Goal: Task Accomplishment & Management: Manage account settings

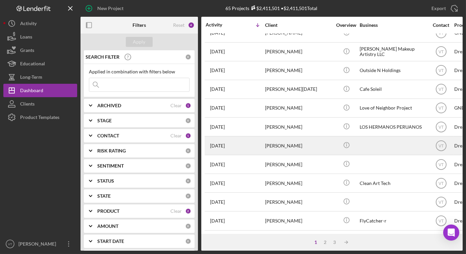
scroll to position [244, 0]
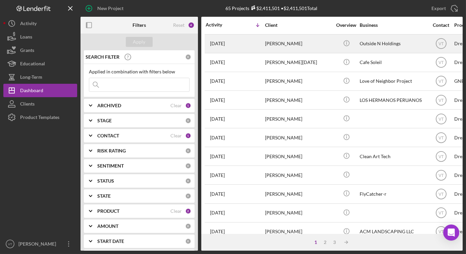
click at [304, 45] on div "[PERSON_NAME]" at bounding box center [298, 44] width 67 height 18
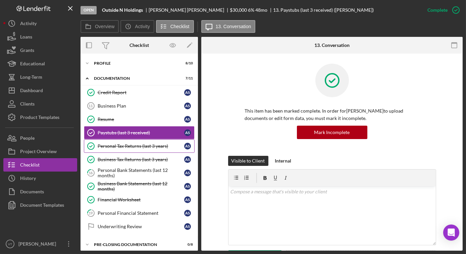
click at [136, 148] on div "Personal Tax Returns (last 3 years)" at bounding box center [141, 146] width 87 height 5
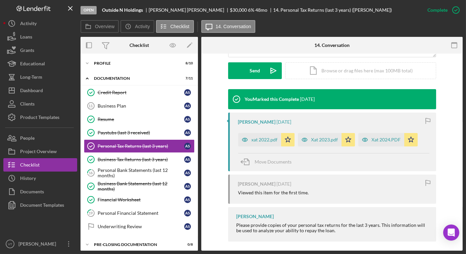
scroll to position [192, 0]
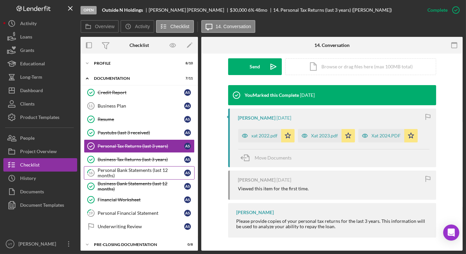
click at [138, 168] on div "Personal Bank Statements (last 12 months)" at bounding box center [141, 173] width 87 height 11
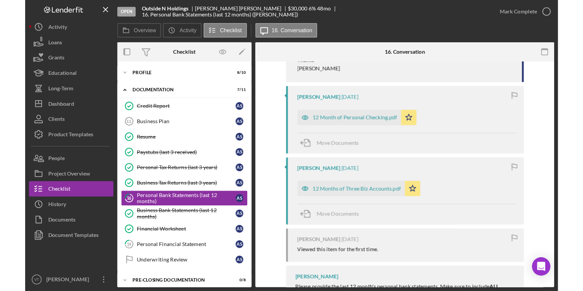
scroll to position [164, 0]
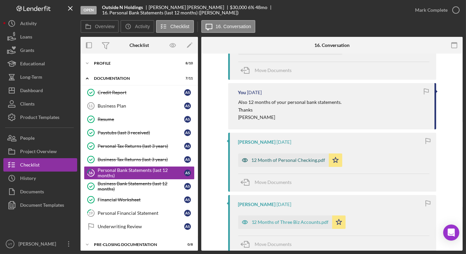
click at [281, 159] on div "12 Month of Personal Checking.pdf" at bounding box center [289, 160] width 74 height 5
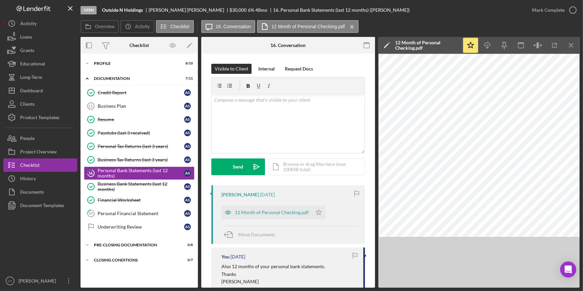
scroll to position [0, 0]
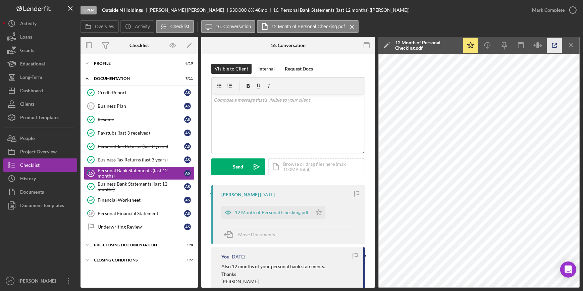
click at [466, 45] on icon "button" at bounding box center [554, 45] width 15 height 15
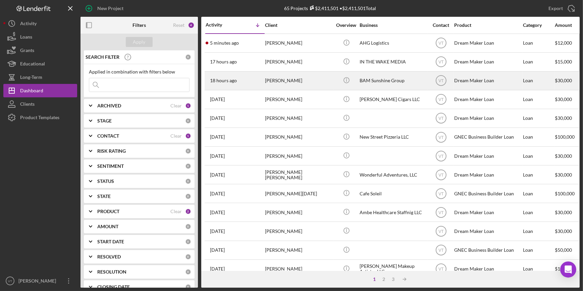
click at [300, 78] on div "Melissa Jenkins" at bounding box center [298, 81] width 67 height 18
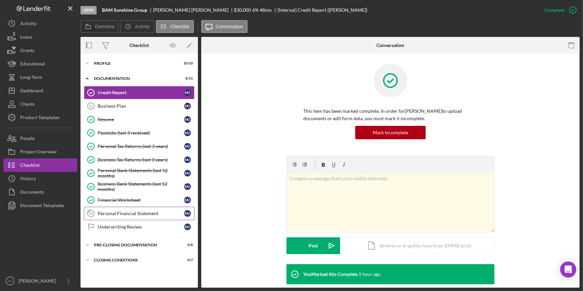
click at [142, 214] on div "Personal Financial Statement" at bounding box center [141, 213] width 87 height 5
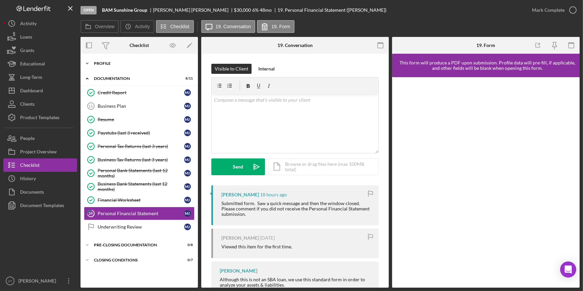
click at [92, 60] on icon "Icon/Expander" at bounding box center [87, 63] width 13 height 13
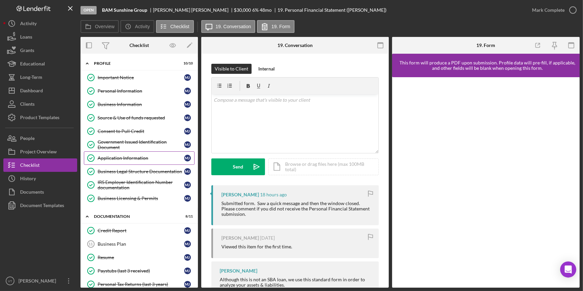
click at [129, 159] on div "Application Information" at bounding box center [141, 157] width 87 height 5
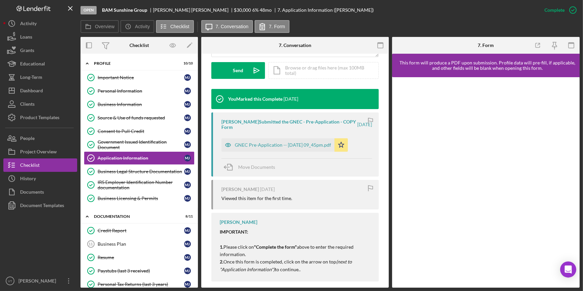
scroll to position [203, 0]
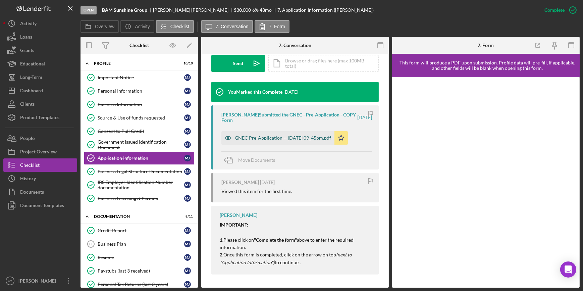
click at [270, 136] on div "GNEC Pre-Application -- 2025-09-22 09_45pm.pdf" at bounding box center [283, 137] width 96 height 5
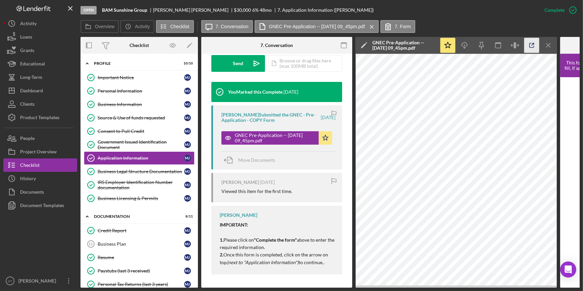
click at [532, 45] on icon "button" at bounding box center [532, 45] width 15 height 15
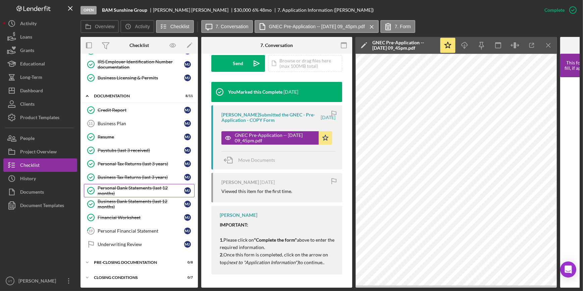
scroll to position [121, 0]
click at [134, 161] on div "Personal Tax Returns (last 3 years)" at bounding box center [141, 163] width 87 height 5
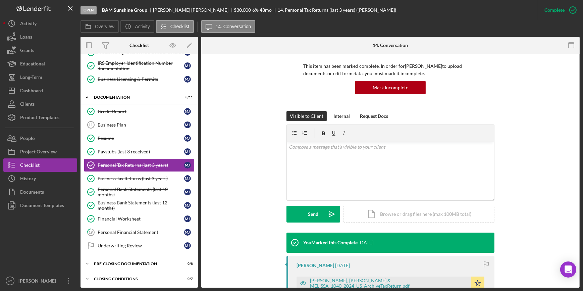
scroll to position [183, 0]
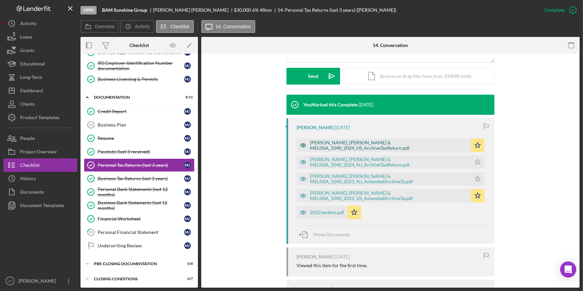
click at [398, 145] on div "[PERSON_NAME], [PERSON_NAME] & MELISSA_1040_2024_US_ArchiveTaxReturn.pdf" at bounding box center [389, 145] width 158 height 11
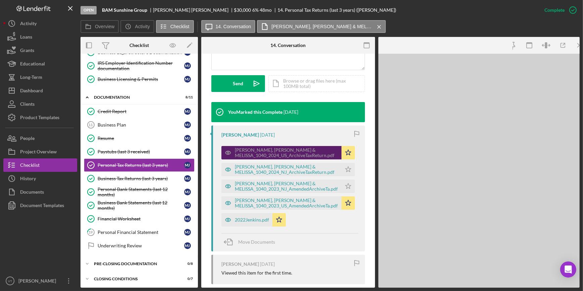
scroll to position [191, 0]
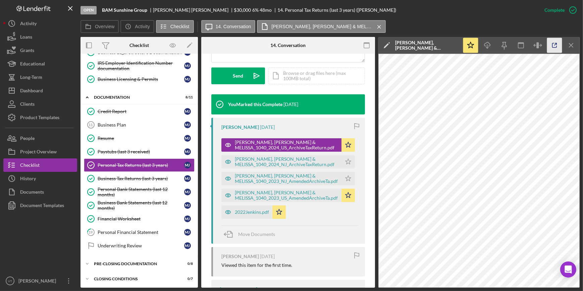
click at [560, 44] on icon "button" at bounding box center [554, 45] width 15 height 15
click at [273, 196] on div "JENKINS JR, LESTER & MELISSA_1040_2023_US_AmendedArchiveTa.pdf" at bounding box center [286, 195] width 103 height 11
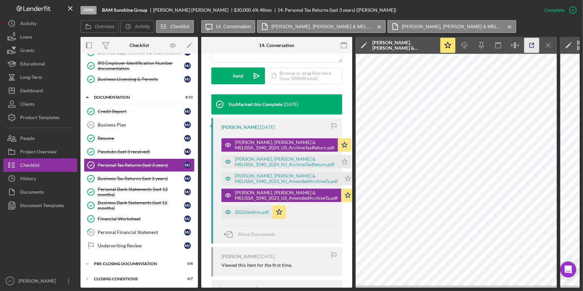
click at [529, 42] on icon "button" at bounding box center [532, 45] width 15 height 15
click at [123, 179] on div "Business Tax Returns (last 3 years)" at bounding box center [141, 178] width 87 height 5
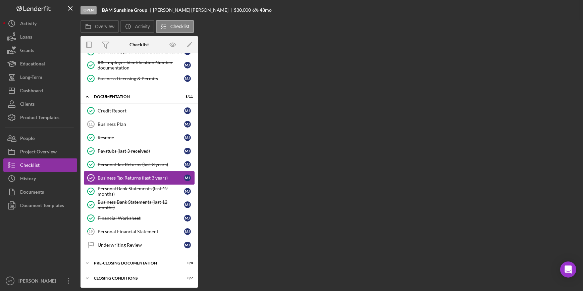
scroll to position [119, 0]
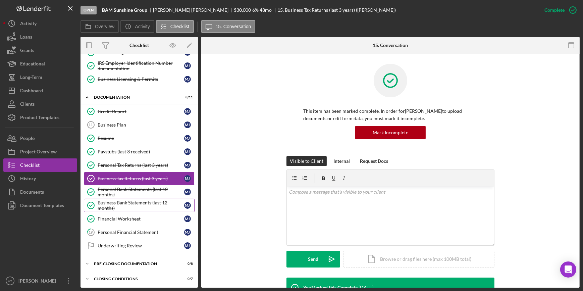
click at [120, 205] on div "Business Bank Statements (last 12 months)" at bounding box center [141, 205] width 87 height 11
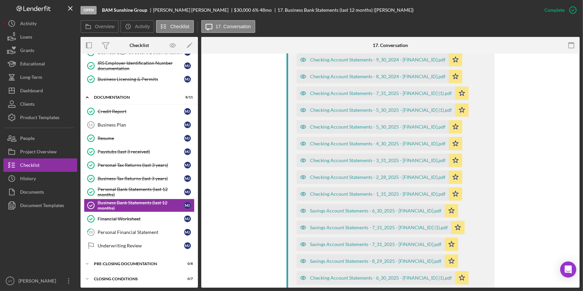
scroll to position [457, 0]
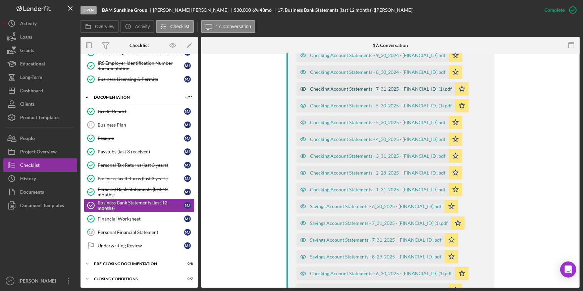
click at [358, 88] on div "Checking Account Statements - 7_31_2025 - 2870005192 (1).pdf" at bounding box center [381, 88] width 142 height 5
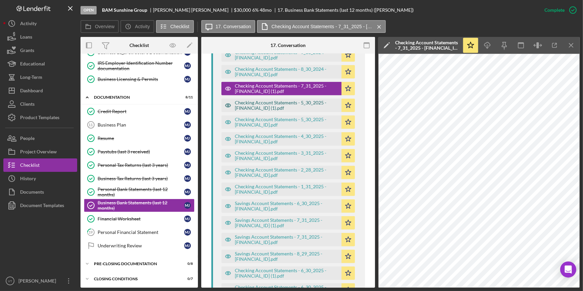
click at [306, 104] on div "Checking Account Statements - 5_30_2025 - 2870005192 (1).pdf" at bounding box center [286, 105] width 103 height 11
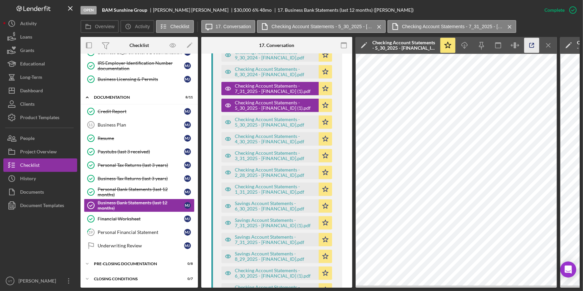
click at [531, 41] on icon "button" at bounding box center [532, 45] width 15 height 15
click at [55, 90] on button "Icon/Dashboard Dashboard" at bounding box center [40, 90] width 74 height 13
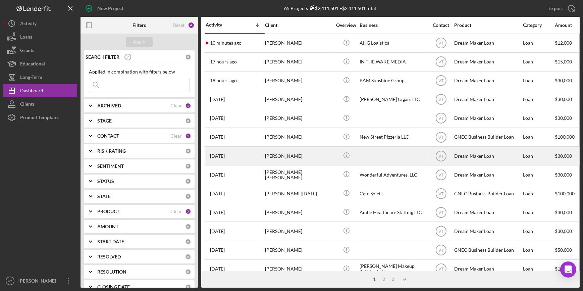
click at [288, 155] on div "Kia Jones" at bounding box center [298, 156] width 67 height 18
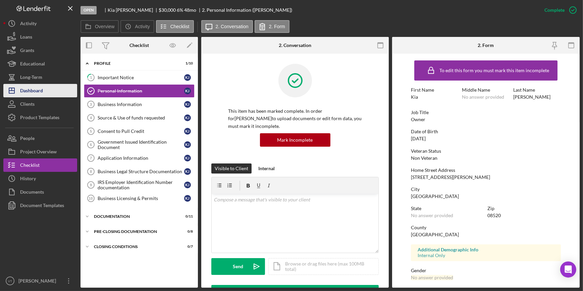
click at [37, 86] on div "Dashboard" at bounding box center [31, 91] width 23 height 15
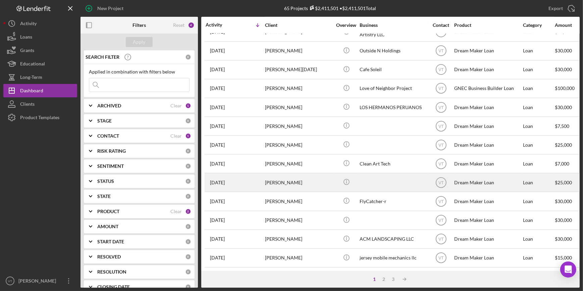
scroll to position [243, 0]
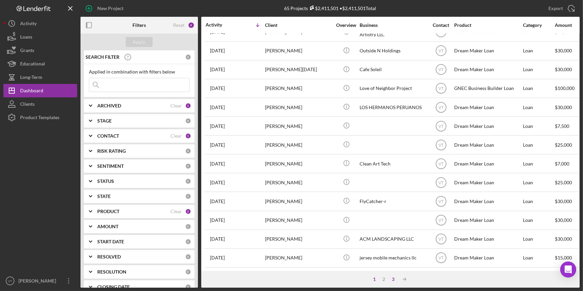
click at [392, 279] on div "3" at bounding box center [393, 279] width 9 height 5
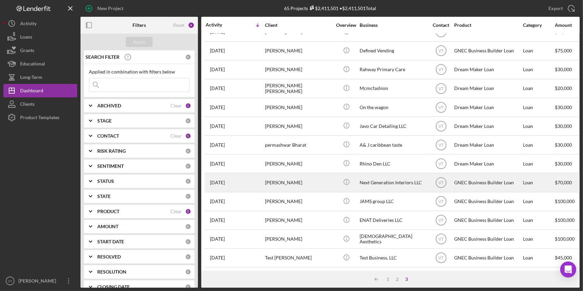
scroll to position [23, 0]
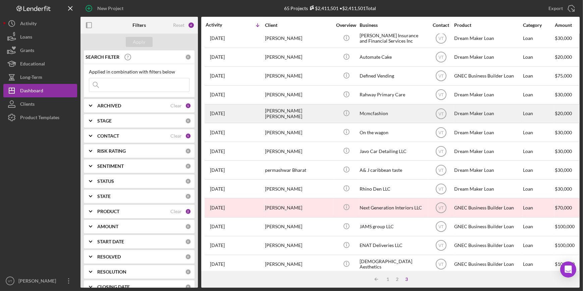
click at [311, 108] on div "Miller Pierre Louis" at bounding box center [298, 114] width 67 height 18
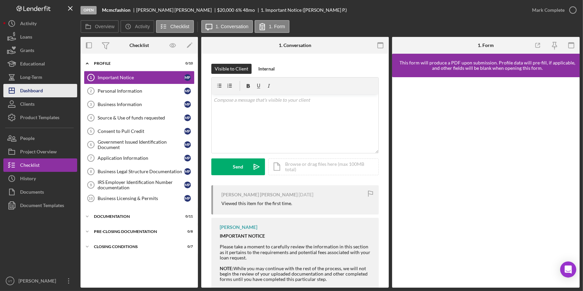
click at [44, 96] on button "Icon/Dashboard Dashboard" at bounding box center [40, 90] width 74 height 13
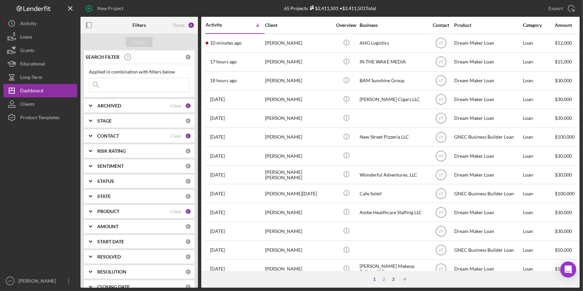
click at [394, 280] on div "3" at bounding box center [393, 279] width 9 height 5
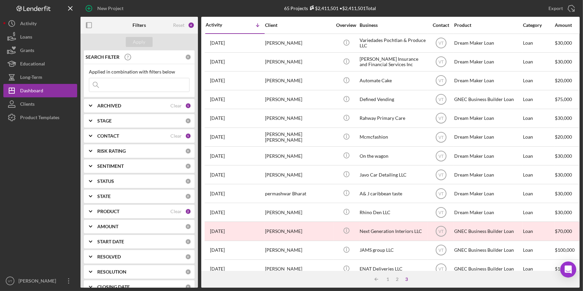
click at [119, 87] on input at bounding box center [139, 84] width 100 height 13
paste input "Come To Terms LLC"
type input "Come To Terms LLC"
click at [144, 40] on div "Apply" at bounding box center [139, 42] width 12 height 10
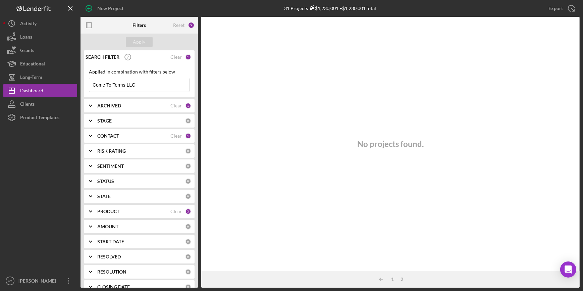
click at [90, 105] on polyline at bounding box center [90, 105] width 3 height 1
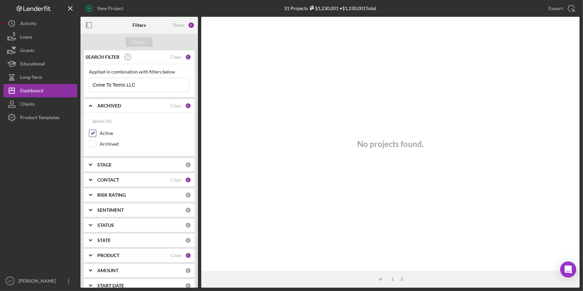
click at [90, 140] on div "Active" at bounding box center [139, 135] width 101 height 11
click at [93, 144] on input "Archived" at bounding box center [92, 144] width 7 height 7
checkbox input "true"
click at [142, 40] on div "Apply" at bounding box center [139, 42] width 12 height 10
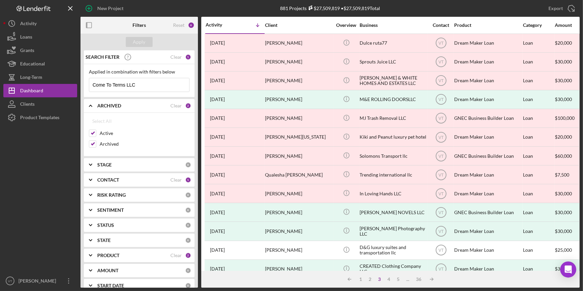
click at [139, 86] on input "Come To Terms LLC" at bounding box center [139, 84] width 100 height 13
click at [133, 39] on button "Apply" at bounding box center [139, 42] width 27 height 10
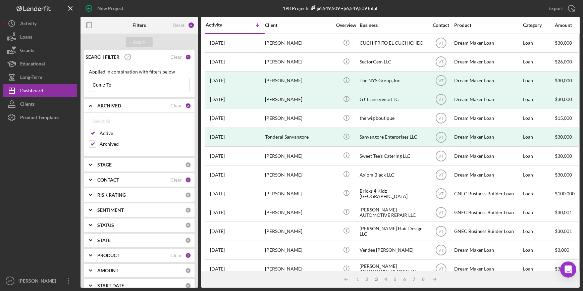
click at [133, 87] on input "Come To" at bounding box center [139, 84] width 100 height 13
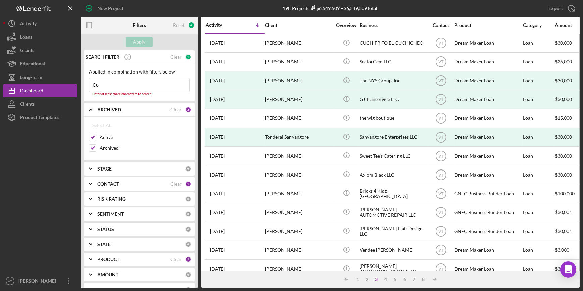
type input "C"
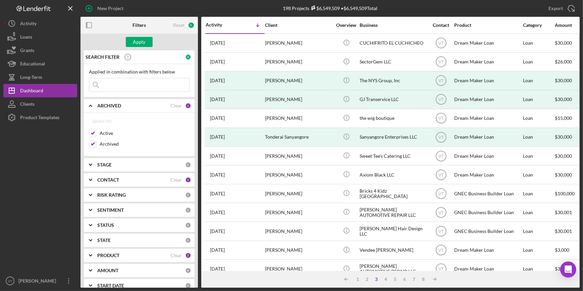
paste input "Calizaire"
click at [140, 43] on div "Apply" at bounding box center [139, 42] width 12 height 10
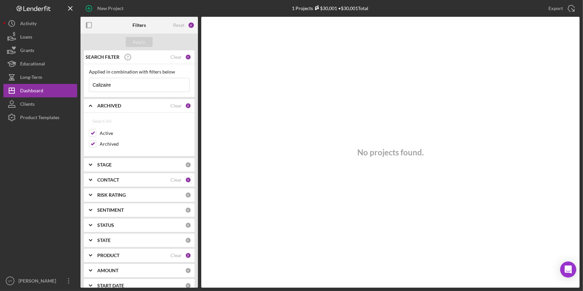
click at [134, 87] on input "Calizaire" at bounding box center [139, 84] width 100 height 13
type input "Cali"
click at [138, 40] on div "Apply" at bounding box center [139, 42] width 12 height 10
click at [92, 143] on input "Archived" at bounding box center [92, 144] width 7 height 7
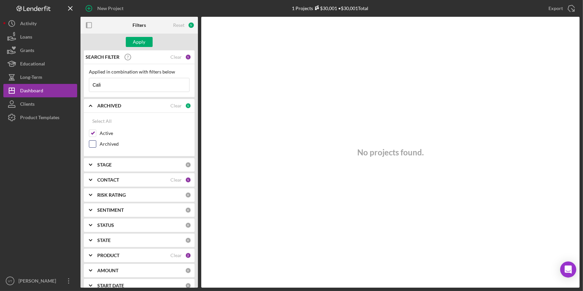
checkbox input "true"
click at [131, 85] on input "Cali" at bounding box center [139, 84] width 100 height 13
type input "Cal"
click at [136, 39] on div "Apply" at bounding box center [139, 42] width 12 height 10
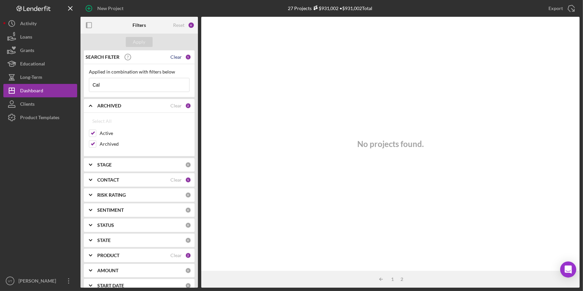
click at [175, 57] on div "Clear" at bounding box center [175, 56] width 11 height 5
click at [134, 43] on div "Apply" at bounding box center [139, 42] width 12 height 10
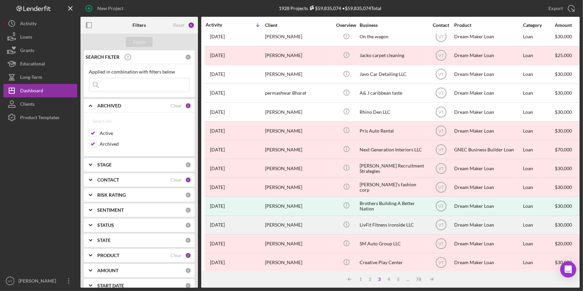
scroll to position [243, 0]
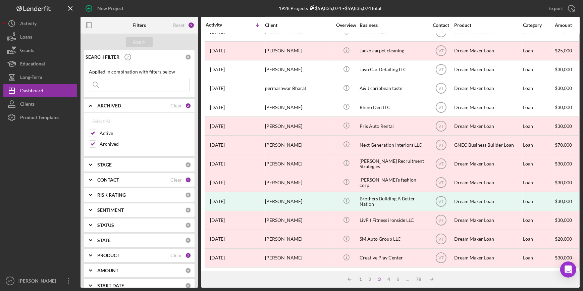
click at [361, 279] on div "1" at bounding box center [360, 279] width 9 height 5
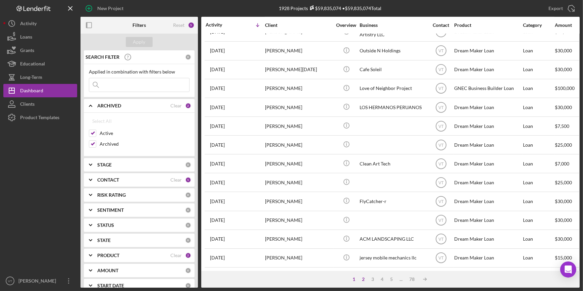
click at [362, 282] on div "2" at bounding box center [363, 279] width 9 height 5
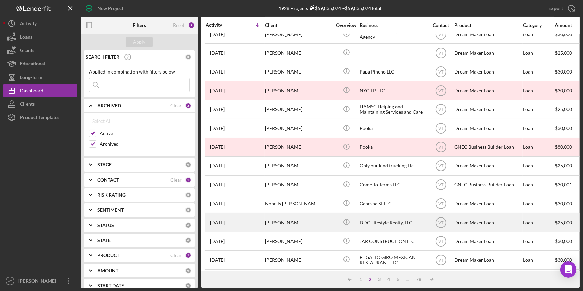
scroll to position [152, 0]
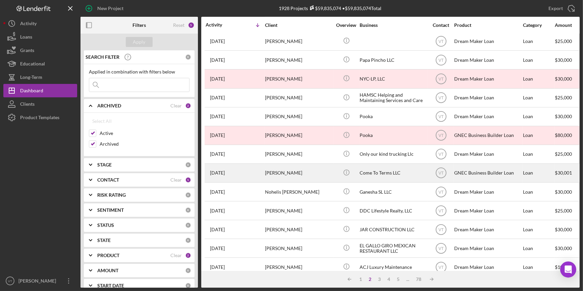
click at [303, 170] on div "Osnald Calizaire Jr" at bounding box center [298, 173] width 67 height 18
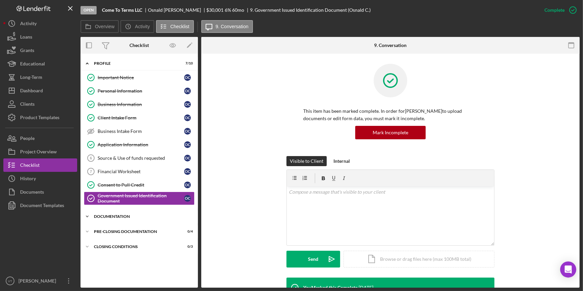
click at [88, 216] on icon "Icon/Expander" at bounding box center [87, 216] width 13 height 13
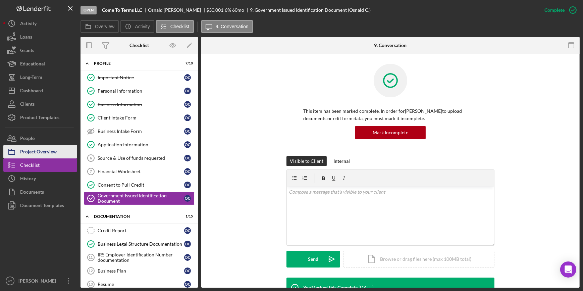
click at [45, 153] on div "Project Overview" at bounding box center [38, 152] width 37 height 15
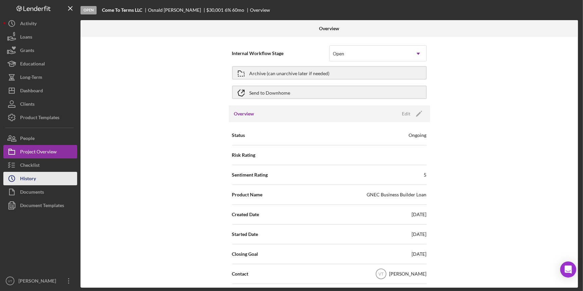
click at [50, 181] on button "Icon/History History" at bounding box center [40, 178] width 74 height 13
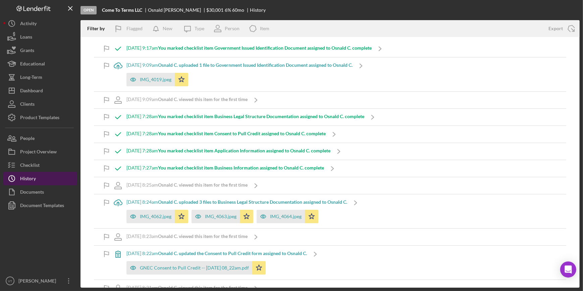
click at [36, 182] on button "Icon/History History" at bounding box center [40, 178] width 74 height 13
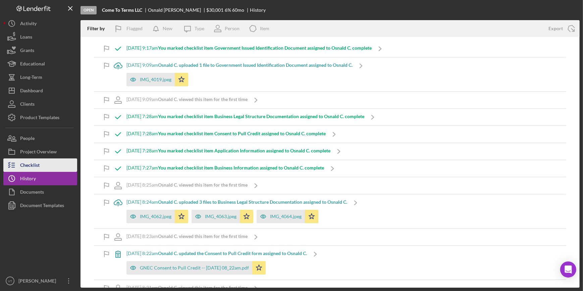
click at [37, 166] on div "Checklist" at bounding box center [29, 165] width 19 height 15
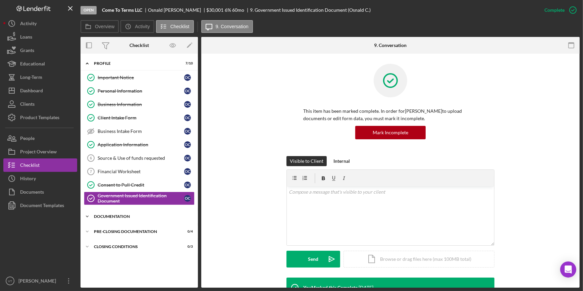
click at [94, 213] on icon "Icon/Expander" at bounding box center [87, 216] width 13 height 13
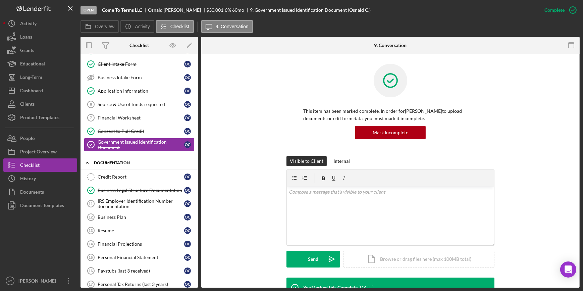
scroll to position [61, 0]
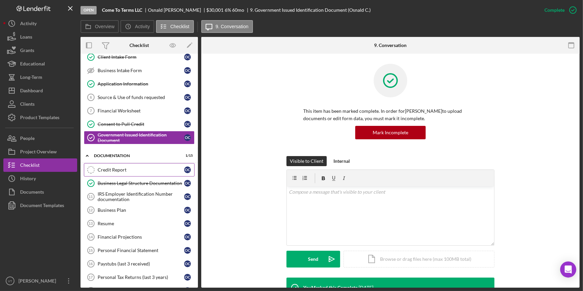
click at [118, 171] on div "Credit Report" at bounding box center [141, 169] width 87 height 5
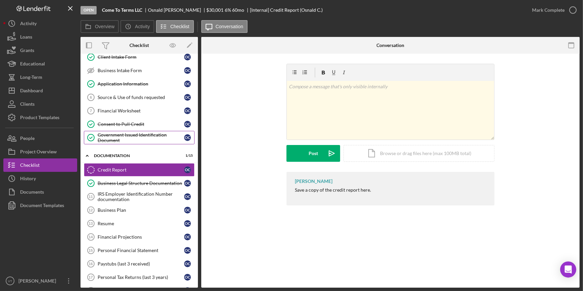
click at [138, 137] on div "Government Issued Identification Document" at bounding box center [141, 137] width 87 height 11
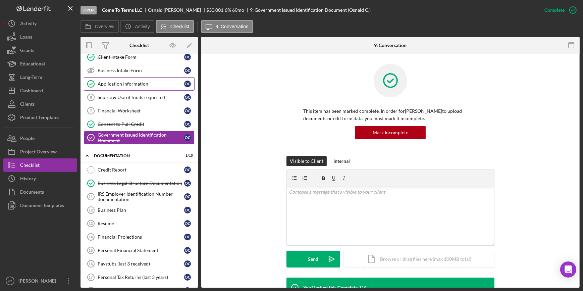
click at [133, 79] on link "Application Information Application Information O C" at bounding box center [139, 83] width 111 height 13
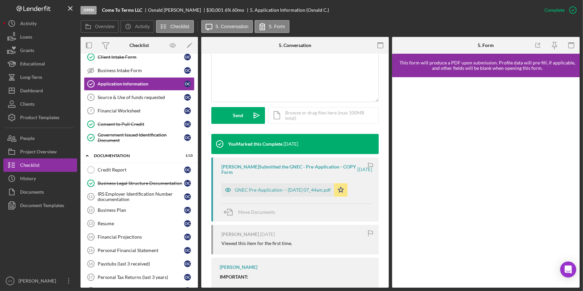
scroll to position [152, 0]
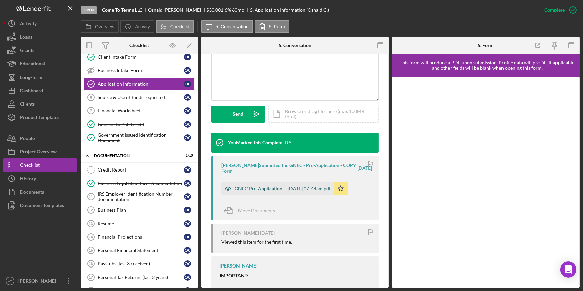
click at [272, 192] on div "GNEC Pre-Application -- 2025-09-15 07_44am.pdf" at bounding box center [277, 188] width 113 height 13
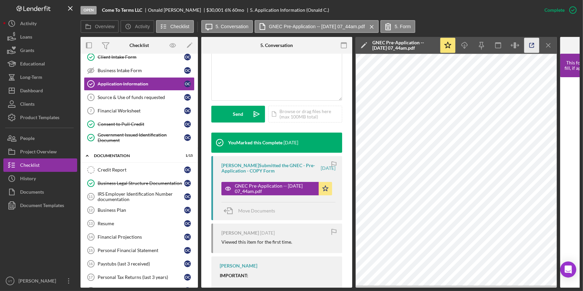
click at [534, 42] on icon "button" at bounding box center [532, 45] width 15 height 15
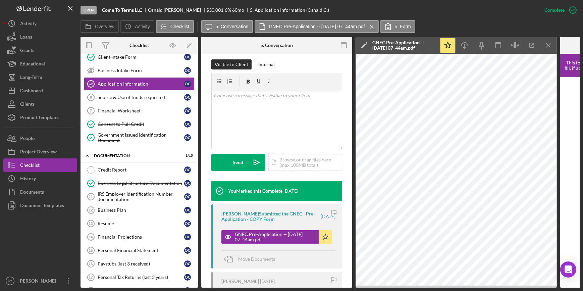
scroll to position [30, 0]
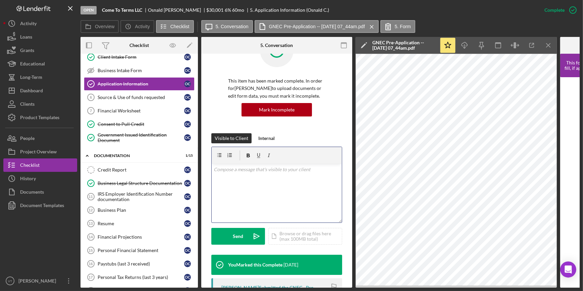
click at [228, 175] on div "v Color teal Color pink Remove color Add row above Add row below Add column bef…" at bounding box center [277, 193] width 130 height 59
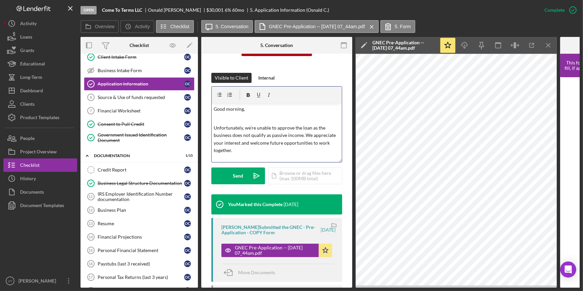
scroll to position [91, 0]
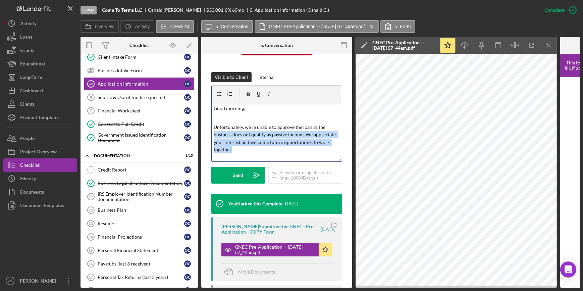
drag, startPoint x: 330, startPoint y: 123, endPoint x: 232, endPoint y: 151, distance: 102.6
click at [232, 151] on p "Unfortunately, we’re unable to approve the loan as the business does not qualif…" at bounding box center [277, 138] width 127 height 30
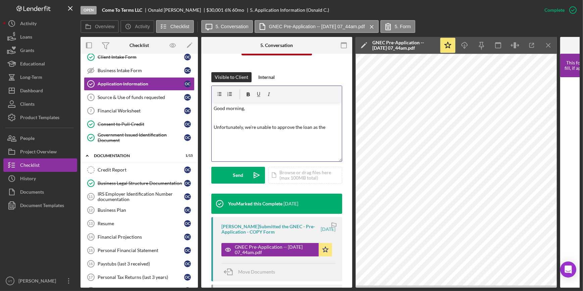
drag, startPoint x: 212, startPoint y: 127, endPoint x: 330, endPoint y: 130, distance: 117.8
click at [26, 65] on div "Open Come To Terms LLC Osnald Calizaire Jr $30,001 $30,001 6 % 60 mo 5. Applica…" at bounding box center [291, 144] width 577 height 288
click at [531, 47] on icon "button" at bounding box center [532, 45] width 15 height 15
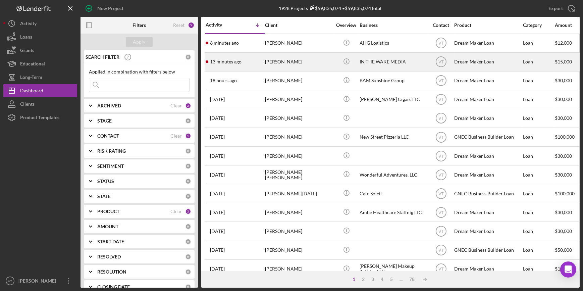
click at [313, 64] on div "Jamara Wakefield" at bounding box center [298, 62] width 67 height 18
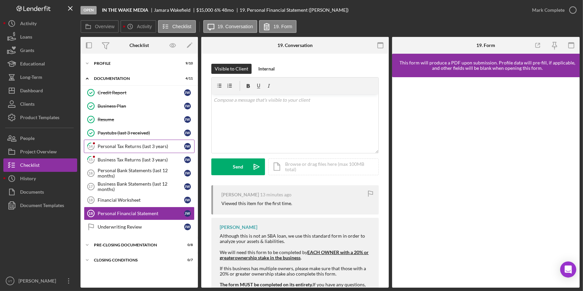
click at [143, 146] on div "Personal Tax Returns (last 3 years)" at bounding box center [141, 146] width 87 height 5
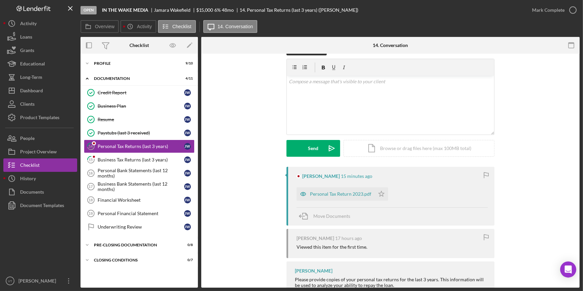
scroll to position [40, 0]
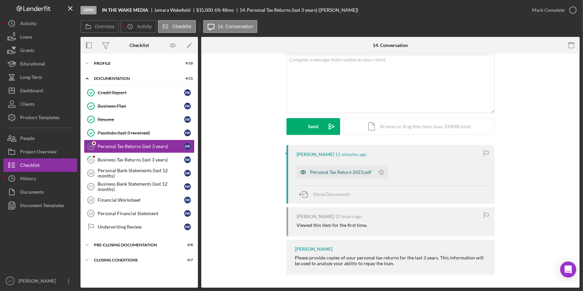
click at [328, 169] on div "Personal Tax Return 2023.pdf" at bounding box center [340, 171] width 61 height 5
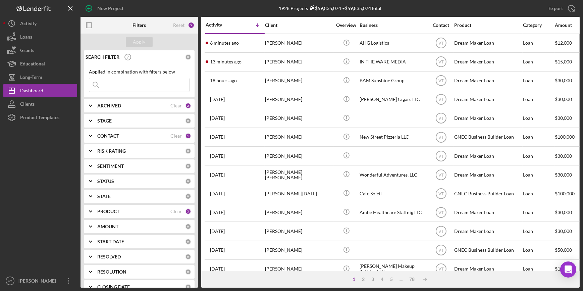
click at [89, 105] on icon "Icon/Expander" at bounding box center [90, 105] width 17 height 17
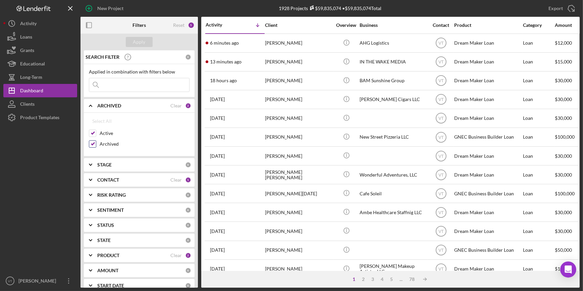
click at [90, 143] on input "Archived" at bounding box center [92, 144] width 7 height 7
checkbox input "false"
click at [138, 42] on div "Apply" at bounding box center [139, 42] width 12 height 10
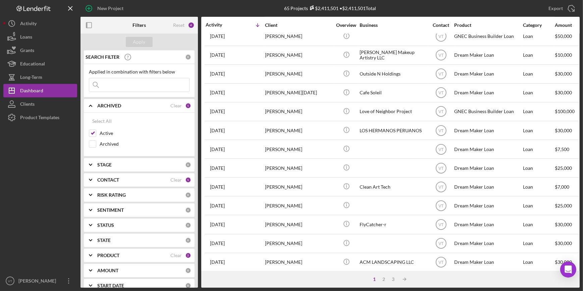
scroll to position [243, 0]
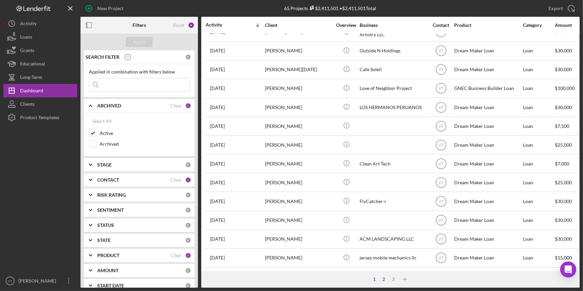
click at [384, 279] on div "2" at bounding box center [383, 279] width 9 height 5
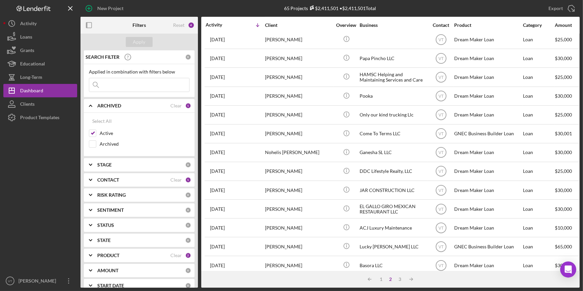
scroll to position [151, 0]
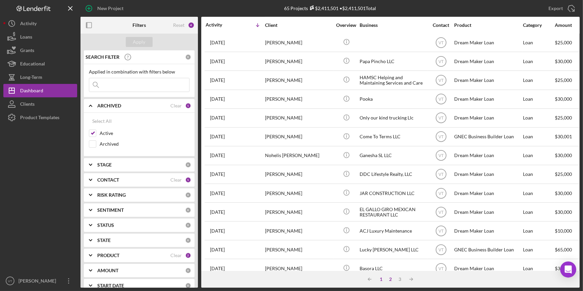
click at [379, 278] on div "1" at bounding box center [381, 279] width 9 height 5
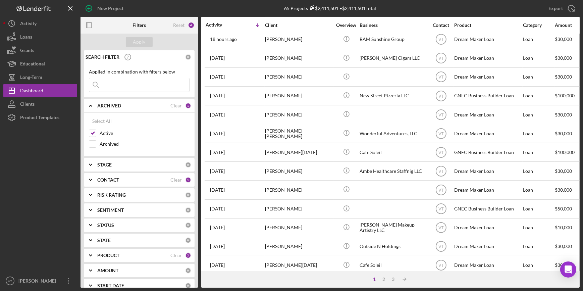
scroll to position [0, 0]
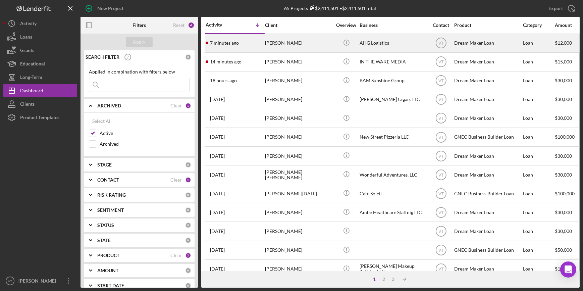
click at [315, 42] on div "[PERSON_NAME]" at bounding box center [298, 43] width 67 height 18
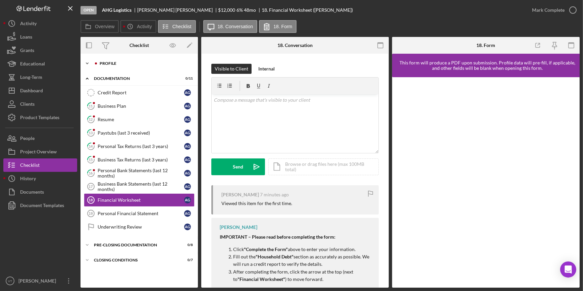
click at [85, 61] on icon "Icon/Expander" at bounding box center [87, 63] width 13 height 13
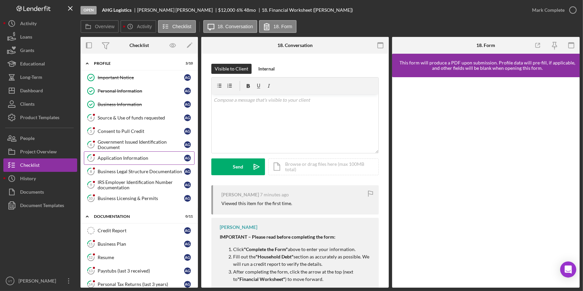
click at [136, 157] on div "Application Information" at bounding box center [141, 157] width 87 height 5
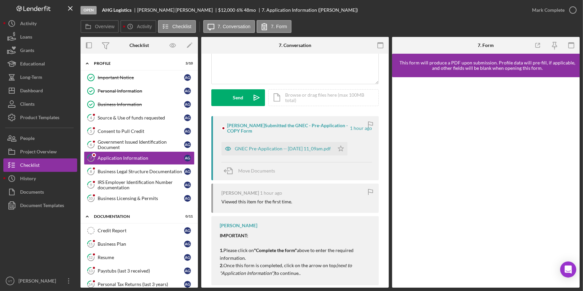
scroll to position [80, 0]
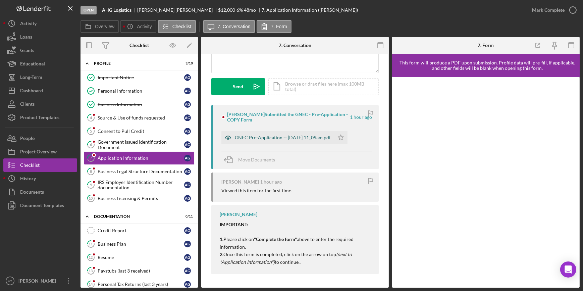
click at [282, 138] on div "GNEC Pre-Application -- 2025-09-29 11_09am.pdf" at bounding box center [283, 137] width 96 height 5
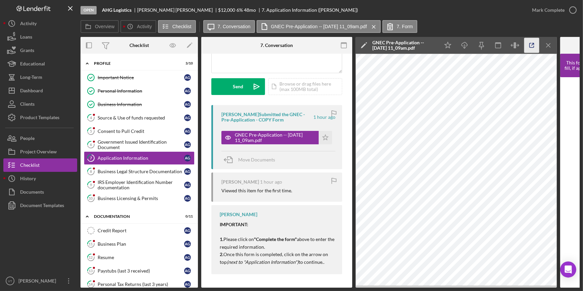
click at [528, 50] on icon "button" at bounding box center [532, 45] width 15 height 15
click at [553, 9] on div "Mark Complete" at bounding box center [548, 9] width 33 height 13
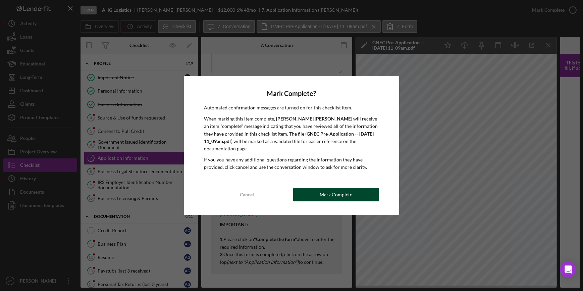
click at [335, 191] on div "Mark Complete" at bounding box center [336, 194] width 33 height 13
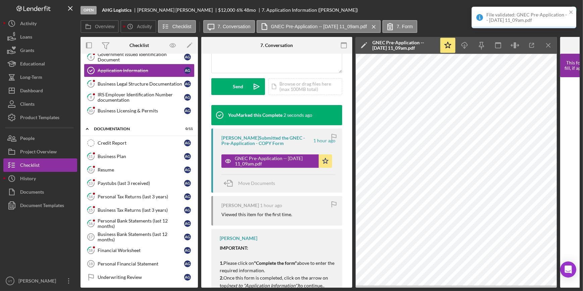
scroll to position [91, 0]
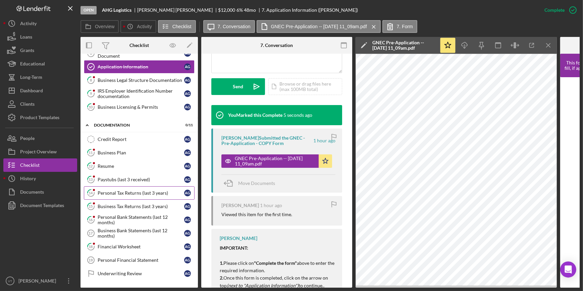
click at [121, 191] on div "Personal Tax Returns (last 3 years)" at bounding box center [141, 192] width 87 height 5
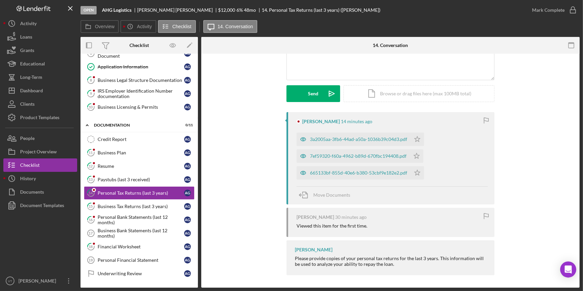
scroll to position [74, 0]
click at [371, 173] on div "665133bf-855d-40e6-b380-53cbf9e182e2.pdf" at bounding box center [358, 171] width 97 height 5
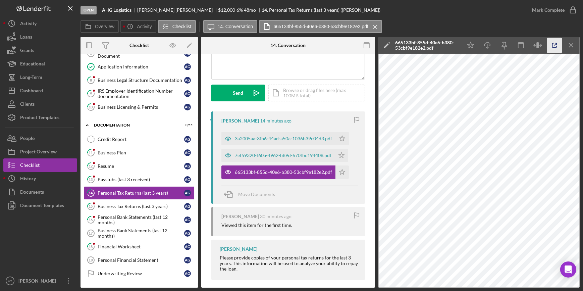
click at [550, 45] on icon "button" at bounding box center [554, 45] width 15 height 15
click at [122, 179] on div "Paystubs (last 3 received)" at bounding box center [141, 179] width 87 height 5
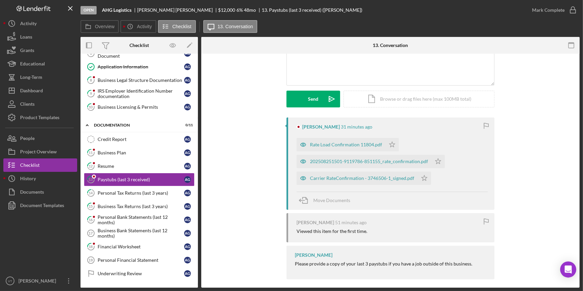
scroll to position [73, 0]
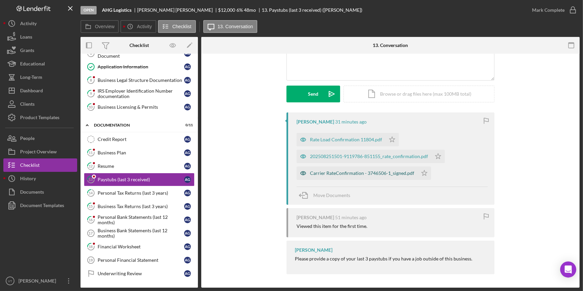
click at [337, 168] on div "Carrier RateConfirmation - 3746506-1_signed.pdf" at bounding box center [357, 172] width 121 height 13
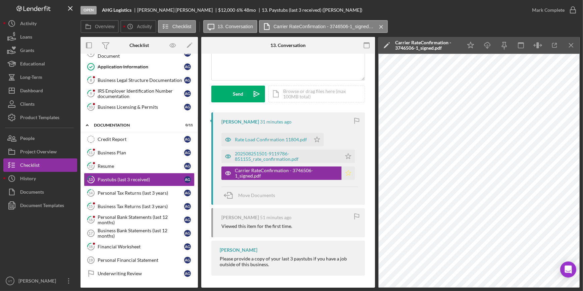
click at [343, 173] on icon "Icon/Star" at bounding box center [348, 172] width 13 height 13
click at [249, 159] on div "202508251501-9119786-851155_rate_confirmation.pdf" at bounding box center [286, 156] width 103 height 11
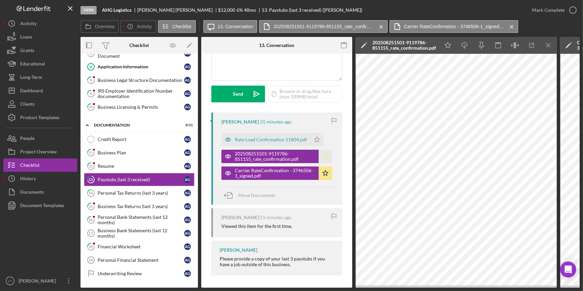
click at [320, 155] on icon "Icon/Star" at bounding box center [325, 156] width 13 height 13
click at [262, 137] on div "Rate Load Confirmation 11804.pdf" at bounding box center [271, 139] width 72 height 5
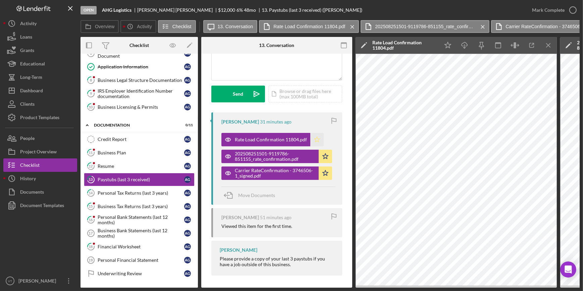
click at [318, 139] on icon "Icon/Star" at bounding box center [316, 139] width 13 height 13
click at [107, 204] on div "Business Tax Returns (last 3 years)" at bounding box center [141, 206] width 87 height 5
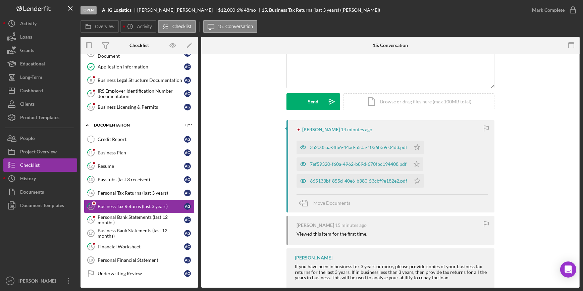
scroll to position [79, 0]
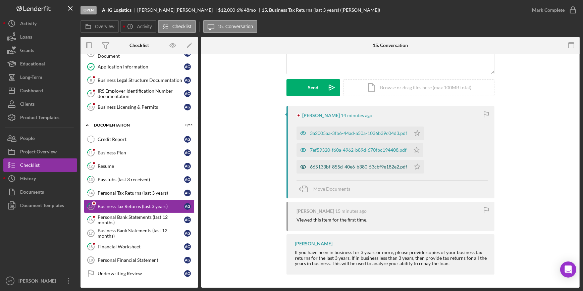
click at [332, 163] on div "665133bf-855d-40e6-b380-53cbf9e182e2.pdf" at bounding box center [354, 166] width 114 height 13
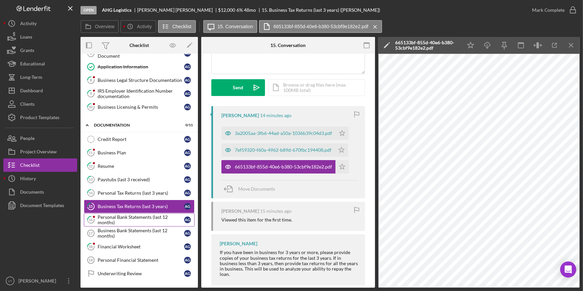
click at [122, 214] on div "Personal Bank Statements (last 12 months)" at bounding box center [141, 219] width 87 height 11
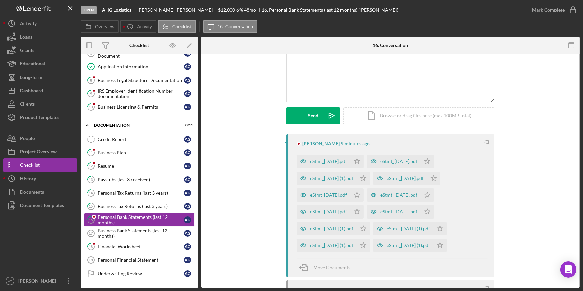
scroll to position [91, 0]
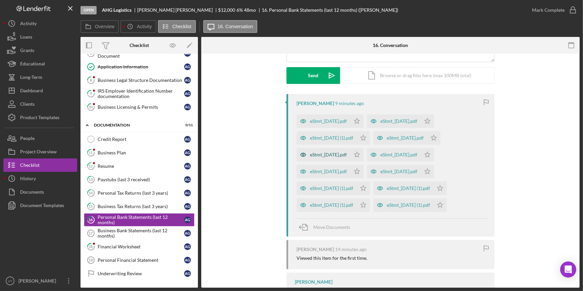
click at [336, 149] on div "eStmt_[DATE].pdf" at bounding box center [324, 154] width 54 height 13
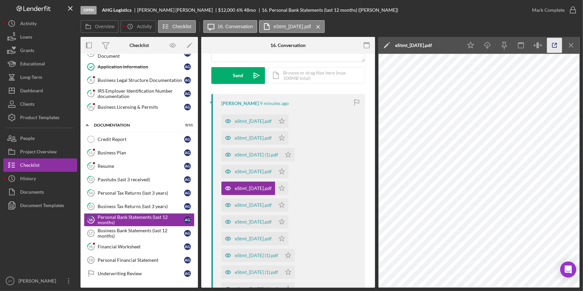
click at [549, 46] on icon "button" at bounding box center [554, 45] width 15 height 15
click at [289, 122] on icon "Icon/Star" at bounding box center [281, 120] width 13 height 13
click at [289, 139] on icon "Icon/Star" at bounding box center [281, 137] width 13 height 13
click at [295, 157] on icon "Icon/Star" at bounding box center [288, 154] width 13 height 13
click at [289, 171] on icon "Icon/Star" at bounding box center [281, 171] width 13 height 13
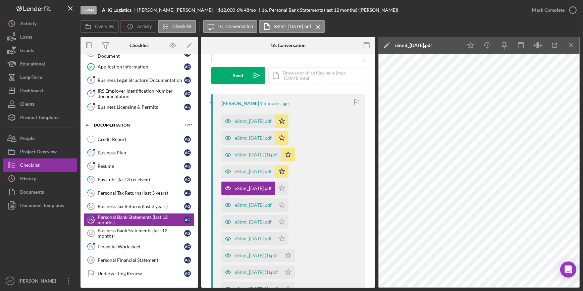
drag, startPoint x: 292, startPoint y: 186, endPoint x: 292, endPoint y: 197, distance: 10.7
click at [289, 188] on icon "Icon/Star" at bounding box center [281, 188] width 13 height 13
click at [289, 205] on icon "Icon/Star" at bounding box center [281, 204] width 13 height 13
drag, startPoint x: 292, startPoint y: 218, endPoint x: 293, endPoint y: 229, distance: 10.8
click at [289, 220] on icon "Icon/Star" at bounding box center [281, 221] width 13 height 13
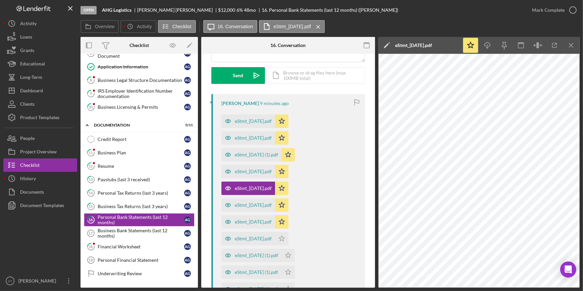
drag, startPoint x: 292, startPoint y: 235, endPoint x: 326, endPoint y: 258, distance: 40.3
click at [289, 236] on icon "Icon/Star" at bounding box center [281, 238] width 13 height 13
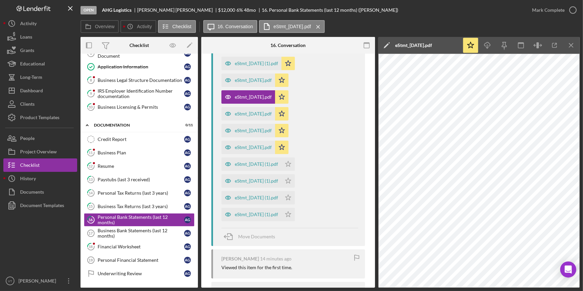
scroll to position [183, 0]
click at [295, 161] on icon "Icon/Star" at bounding box center [288, 163] width 13 height 13
click at [291, 181] on polygon "button" at bounding box center [289, 180] width 6 height 5
drag, startPoint x: 302, startPoint y: 199, endPoint x: 301, endPoint y: 204, distance: 5.8
click at [295, 202] on icon "Icon/Star" at bounding box center [288, 197] width 13 height 13
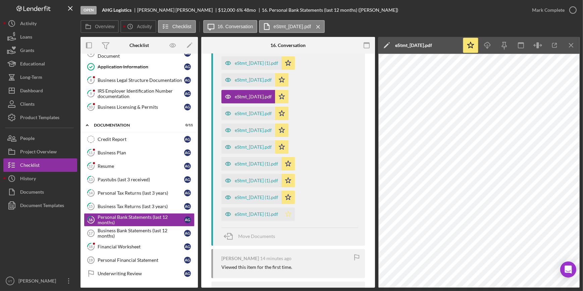
click at [295, 217] on icon "Icon/Star" at bounding box center [288, 213] width 13 height 13
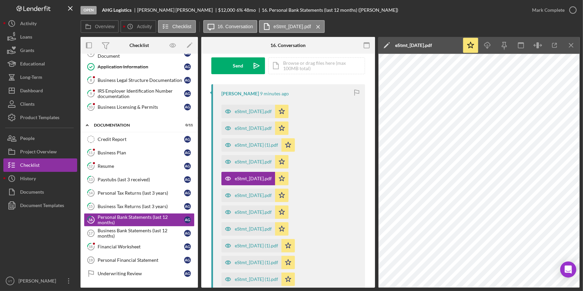
scroll to position [91, 0]
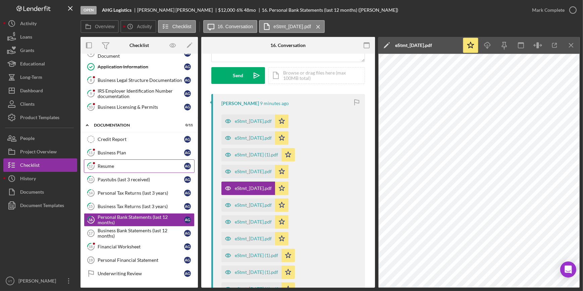
click at [117, 163] on div "Resume" at bounding box center [141, 165] width 87 height 5
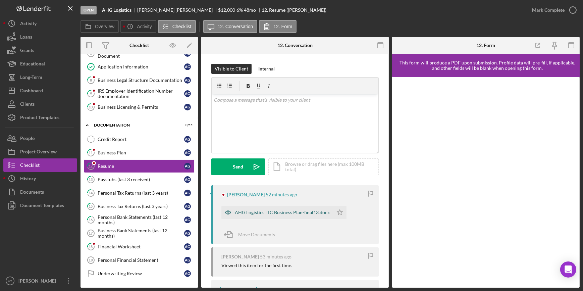
click at [285, 209] on div "AHG Logistics LLC Business Plan-final13.docx" at bounding box center [277, 212] width 112 height 13
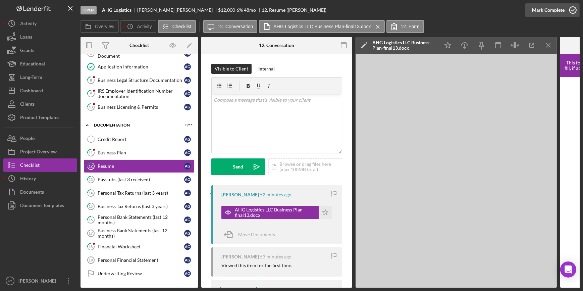
click at [549, 12] on div "Mark Complete" at bounding box center [548, 9] width 33 height 13
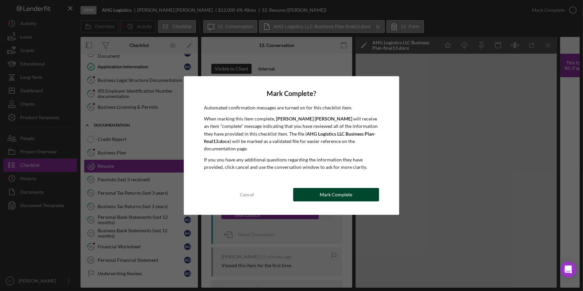
click at [327, 188] on div "Mark Complete" at bounding box center [336, 194] width 33 height 13
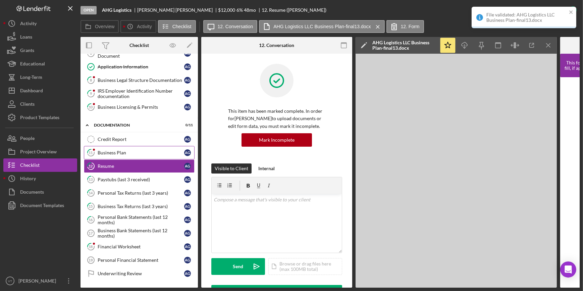
click at [139, 154] on div "Business Plan" at bounding box center [141, 152] width 87 height 5
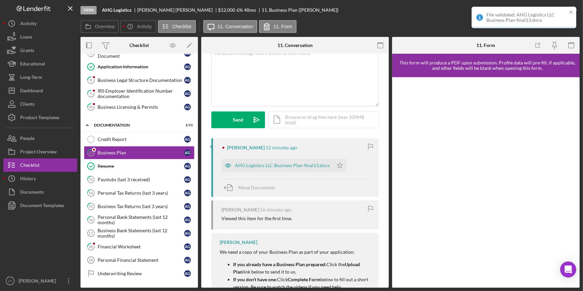
scroll to position [61, 0]
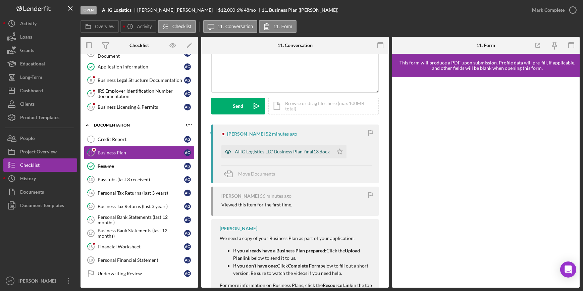
click at [255, 154] on div "AHG Logistics LLC Business Plan-final13.docx" at bounding box center [282, 151] width 95 height 5
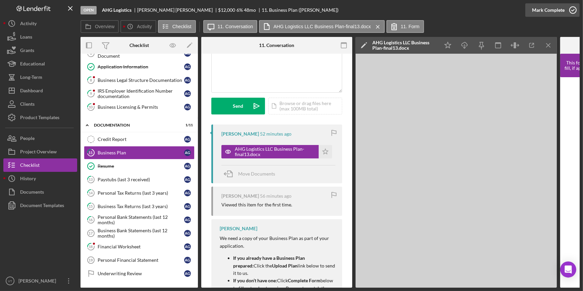
click at [554, 12] on div "Mark Complete" at bounding box center [548, 9] width 33 height 13
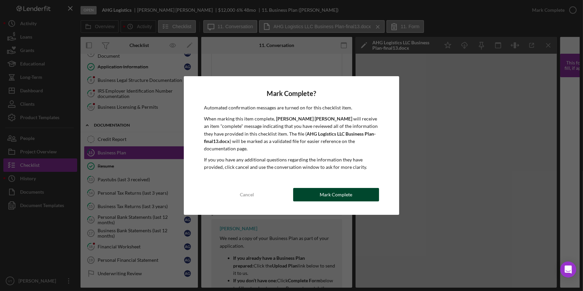
click at [322, 192] on div "Mark Complete" at bounding box center [336, 194] width 33 height 13
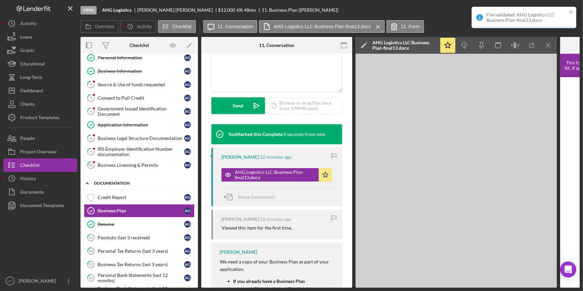
scroll to position [30, 0]
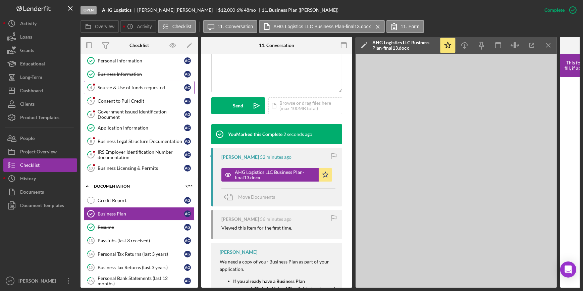
click at [127, 87] on div "Source & Use of funds requested" at bounding box center [141, 87] width 87 height 5
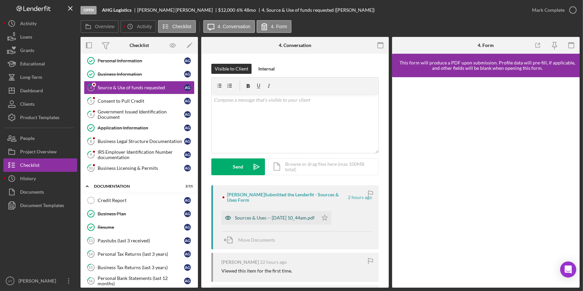
click at [275, 212] on div "Sources & Uses -- 2025-09-29 10_44am.pdf" at bounding box center [269, 217] width 97 height 13
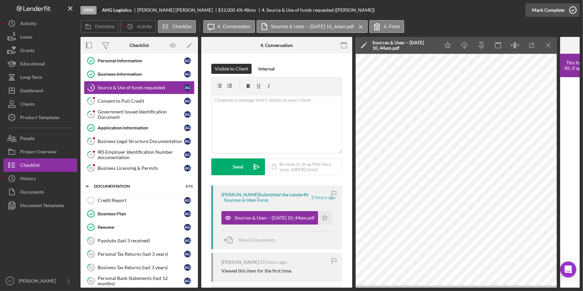
click at [540, 6] on div "Mark Complete" at bounding box center [548, 9] width 33 height 13
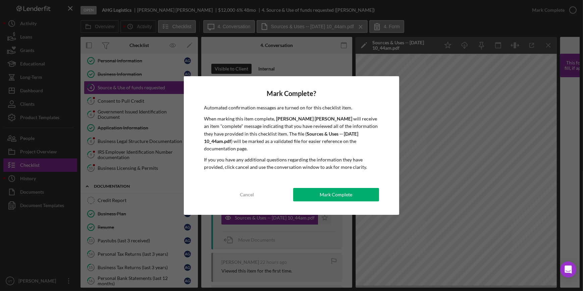
click at [342, 183] on div "Mark Complete? Automated confirmation messages are turned on for this checklist…" at bounding box center [291, 145] width 215 height 138
click at [337, 194] on div "Mark Complete" at bounding box center [336, 194] width 33 height 13
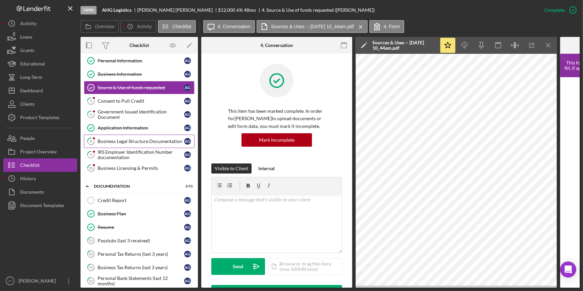
click at [123, 141] on div "Business Legal Structure Documentation" at bounding box center [141, 141] width 87 height 5
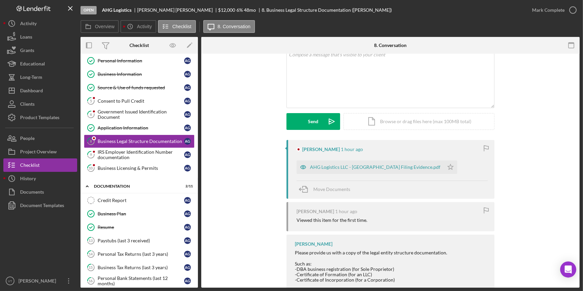
scroll to position [61, 0]
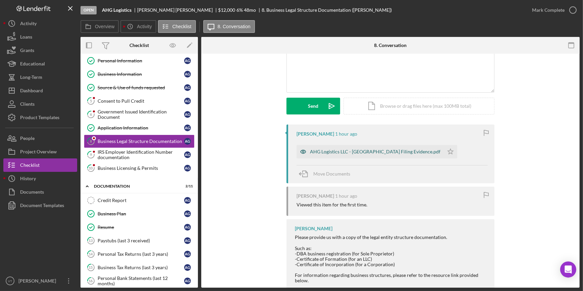
click at [316, 145] on div "AHG Logistics LLC - NJ Filing Evidence.pdf" at bounding box center [370, 151] width 147 height 13
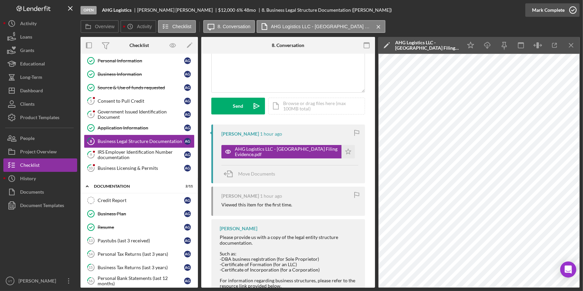
click at [544, 8] on div "Mark Complete" at bounding box center [548, 9] width 33 height 13
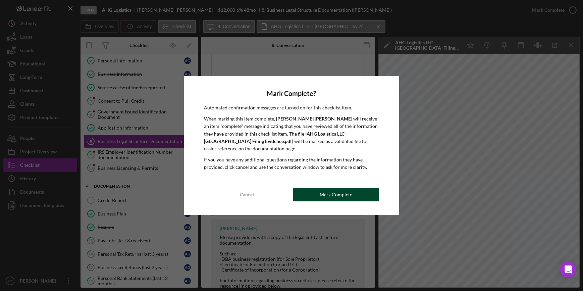
click at [335, 188] on div "Mark Complete" at bounding box center [336, 194] width 33 height 13
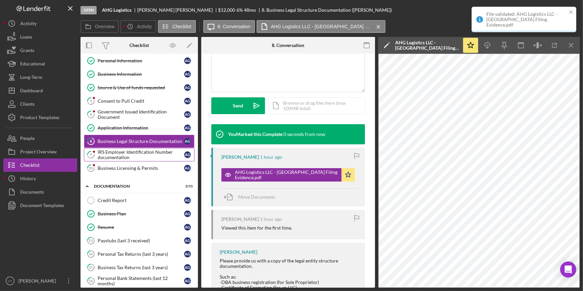
scroll to position [161, 0]
click at [134, 155] on div "IRS Employer Identification Number documentation" at bounding box center [141, 154] width 87 height 11
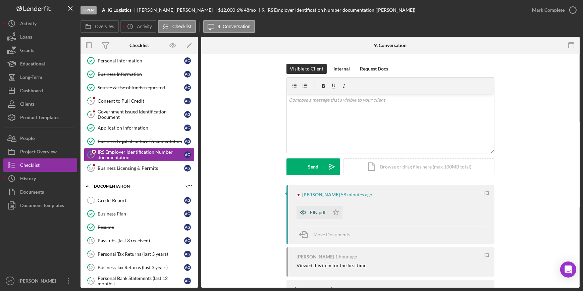
click at [326, 211] on div "EIN.pdf" at bounding box center [313, 212] width 33 height 13
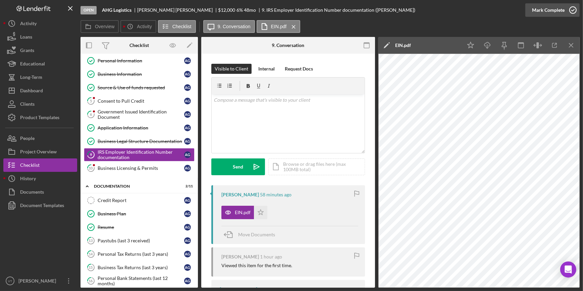
click at [549, 10] on div "Mark Complete" at bounding box center [548, 9] width 33 height 13
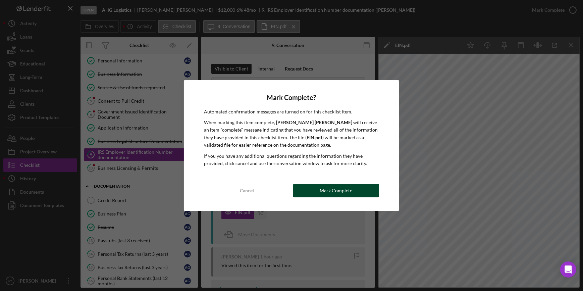
click at [308, 196] on button "Mark Complete" at bounding box center [336, 190] width 86 height 13
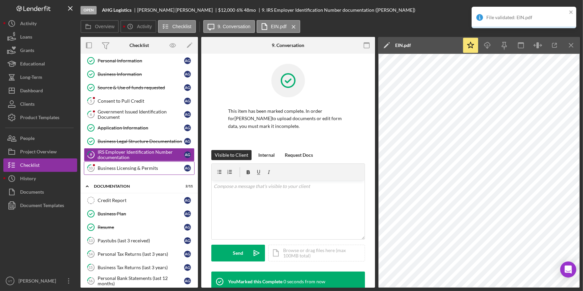
click at [134, 168] on div "Business Licensing & Permits" at bounding box center [141, 167] width 87 height 5
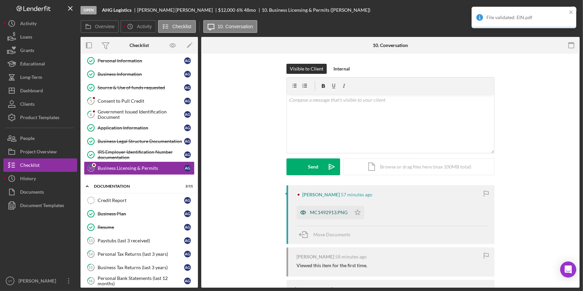
click at [319, 208] on div "MC1492913.PNG" at bounding box center [324, 212] width 54 height 13
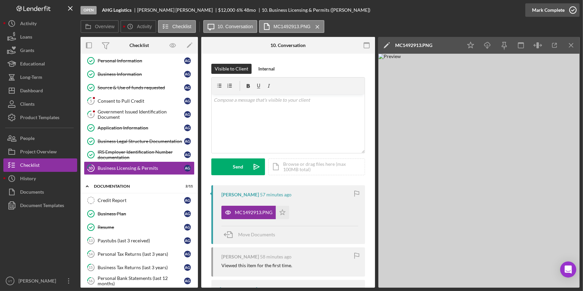
click at [546, 6] on div "Mark Complete" at bounding box center [548, 9] width 33 height 13
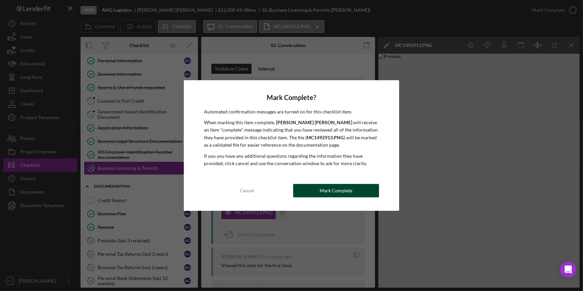
click at [323, 192] on div "Mark Complete" at bounding box center [336, 190] width 33 height 13
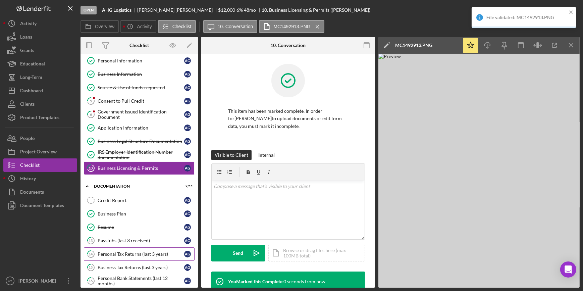
scroll to position [119, 0]
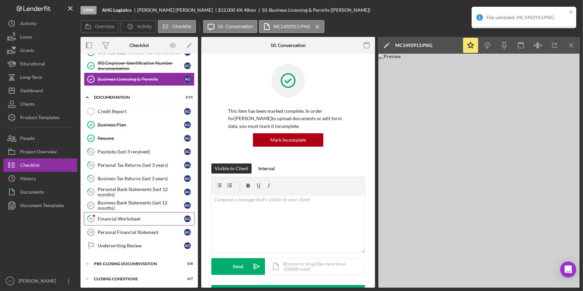
click at [129, 216] on div "Financial Worksheet" at bounding box center [141, 218] width 87 height 5
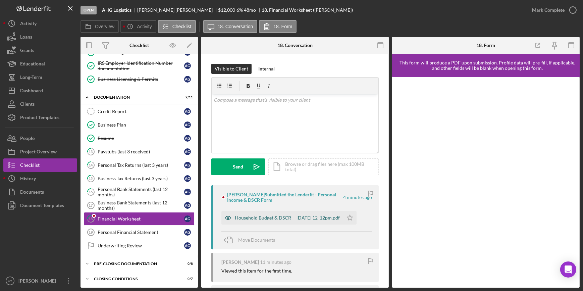
click at [308, 217] on div "Household Budget & DSCR -- 2025-09-29 12_12pm.pdf" at bounding box center [287, 217] width 105 height 5
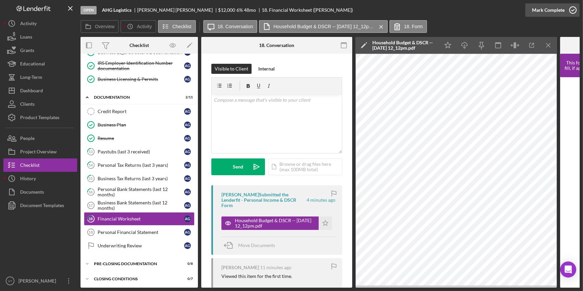
click at [550, 9] on div "Mark Complete" at bounding box center [548, 9] width 33 height 13
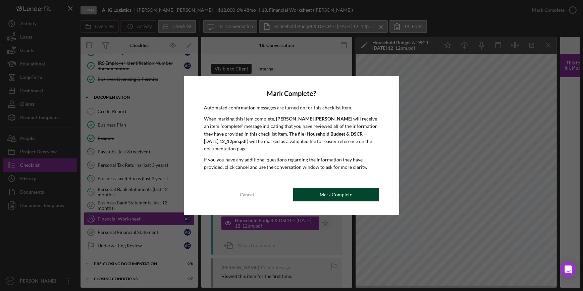
click at [346, 193] on div "Mark Complete" at bounding box center [336, 194] width 33 height 13
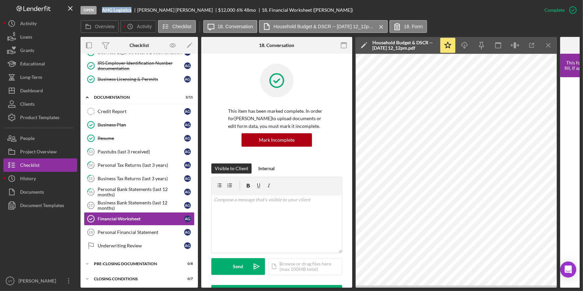
drag, startPoint x: 133, startPoint y: 9, endPoint x: 102, endPoint y: 10, distance: 31.2
click at [102, 10] on div "AHG Logistics" at bounding box center [119, 9] width 35 height 5
copy b "AHG Logistics"
click at [47, 93] on button "Icon/Dashboard Dashboard" at bounding box center [40, 90] width 74 height 13
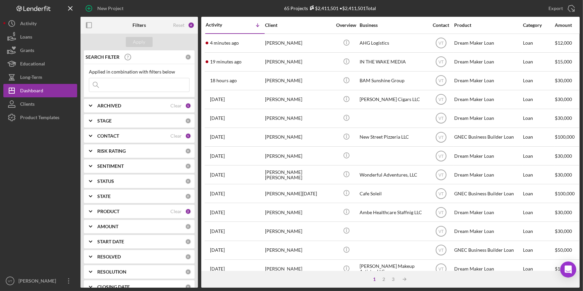
click at [139, 81] on input at bounding box center [139, 84] width 100 height 13
paste input "AHG Logistics"
type input "AHG Logistics"
click at [93, 106] on icon "Icon/Expander" at bounding box center [90, 105] width 17 height 17
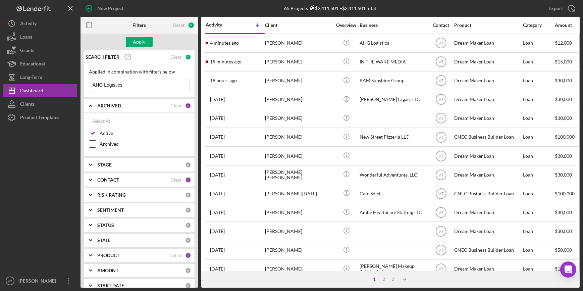
click at [94, 145] on input "Archived" at bounding box center [92, 144] width 7 height 7
checkbox input "true"
click at [135, 41] on div "Apply" at bounding box center [139, 42] width 12 height 10
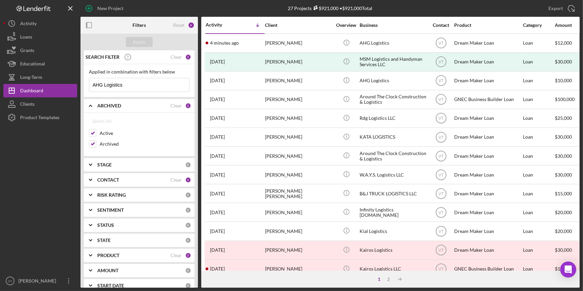
click at [130, 85] on input "AHG Logistics" at bounding box center [139, 84] width 100 height 13
type input "AHG"
click at [138, 43] on div "Apply" at bounding box center [139, 42] width 12 height 10
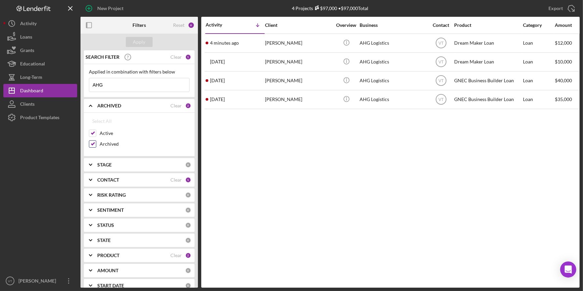
click at [92, 144] on input "Archived" at bounding box center [92, 144] width 7 height 7
checkbox input "false"
click at [141, 43] on div "Apply" at bounding box center [139, 42] width 12 height 10
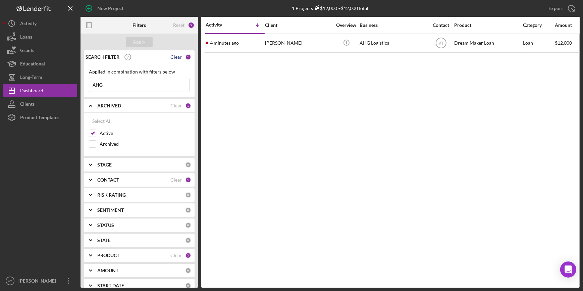
click at [176, 56] on div "Clear" at bounding box center [175, 56] width 11 height 5
click at [133, 43] on button "Apply" at bounding box center [139, 42] width 27 height 10
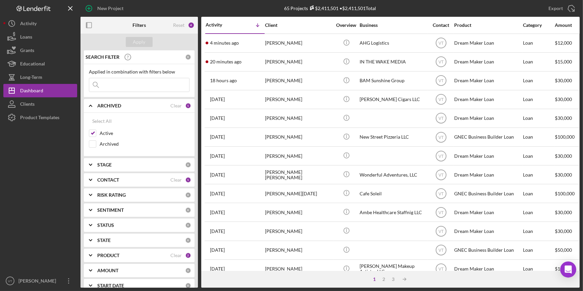
click at [94, 109] on icon "Icon/Expander" at bounding box center [90, 105] width 17 height 17
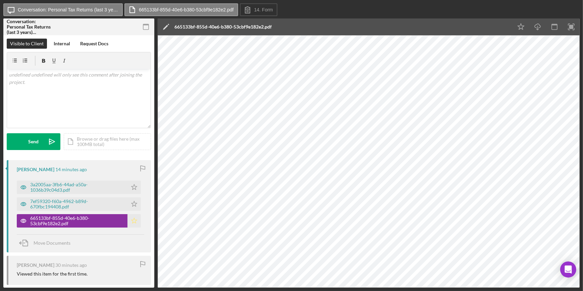
click at [132, 221] on icon "Icon/Star" at bounding box center [134, 220] width 13 height 13
click at [135, 201] on icon "Icon/Star" at bounding box center [134, 203] width 13 height 13
click at [132, 188] on icon "Icon/Star" at bounding box center [134, 187] width 13 height 13
click at [84, 208] on div "7ef59320-f60a-4962-b89d-670fbc194408.pdf" at bounding box center [77, 204] width 94 height 11
